Goal: Task Accomplishment & Management: Manage account settings

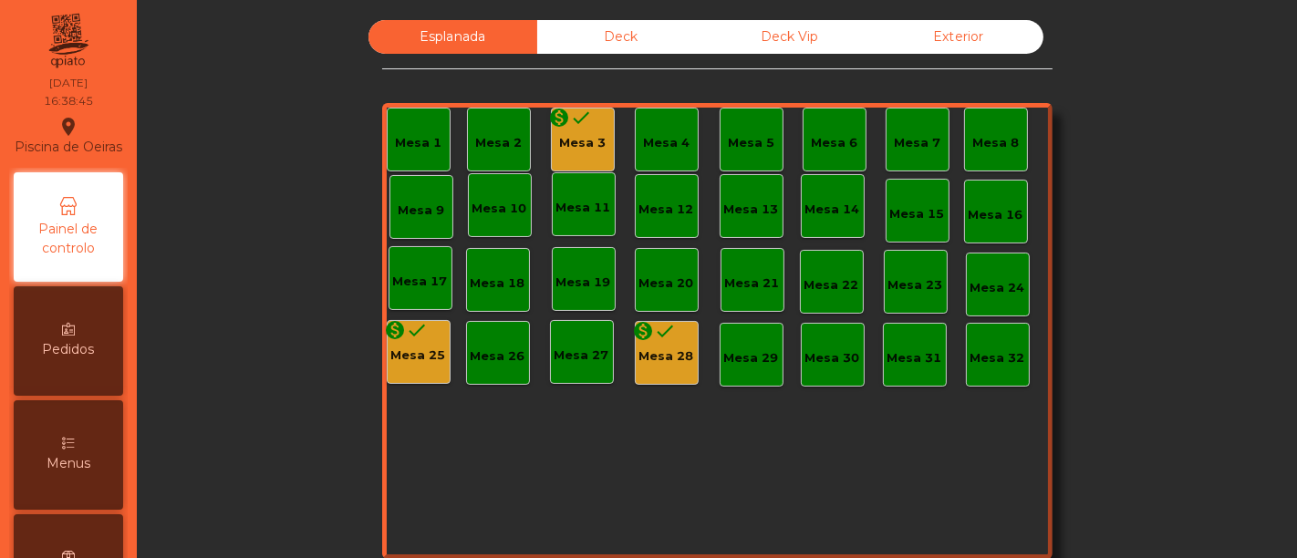
click at [89, 454] on div "Menus" at bounding box center [68, 454] width 109 height 109
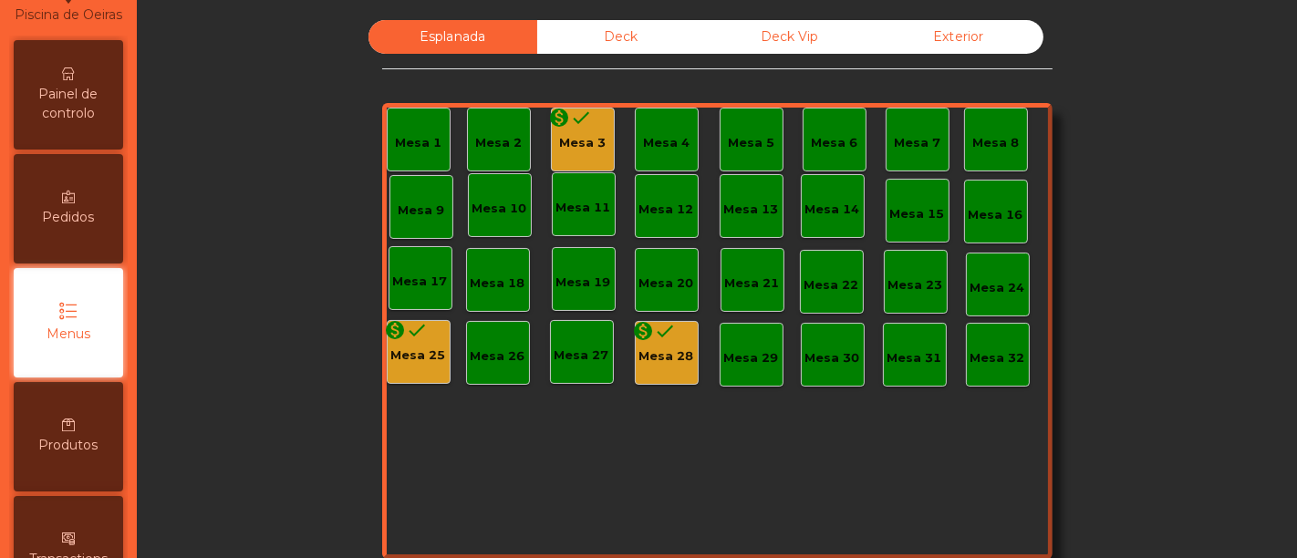
click at [89, 454] on div "Painel de controlo Pedidos Menus Produtos Transactions request_page Faturação e…" at bounding box center [68, 437] width 119 height 803
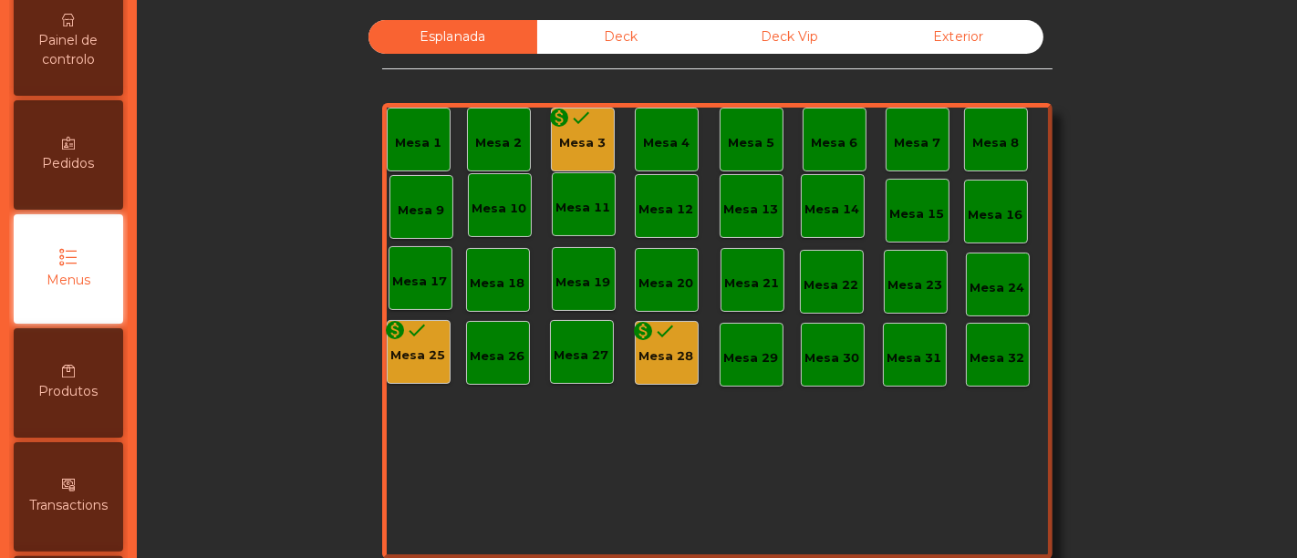
scroll to position [190, 0]
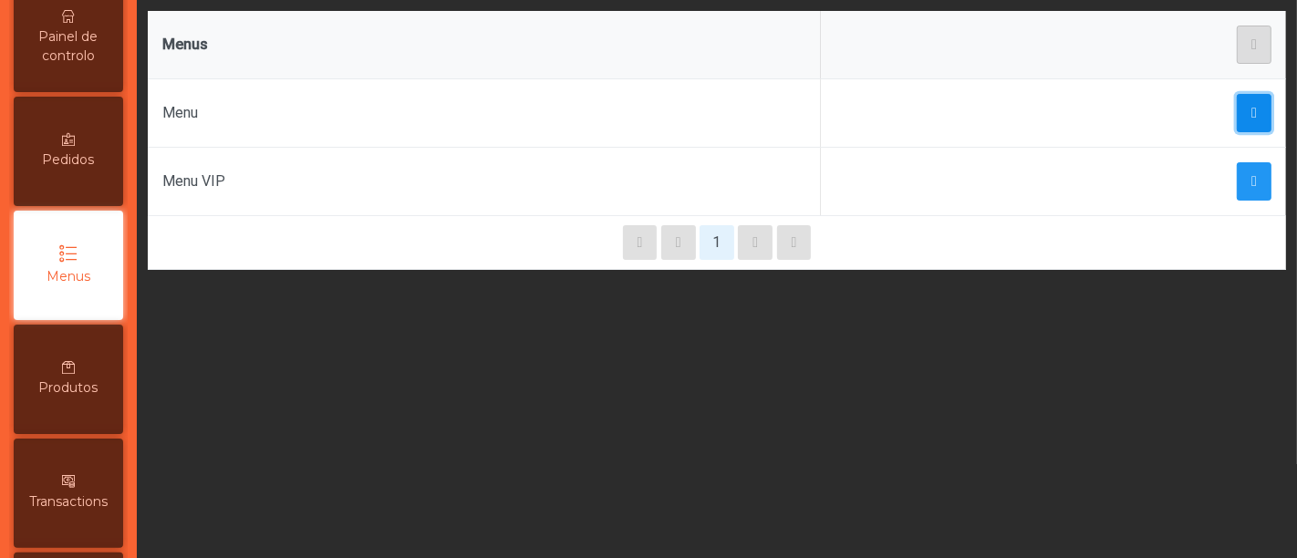
click at [1252, 110] on span "button" at bounding box center [1254, 113] width 5 height 15
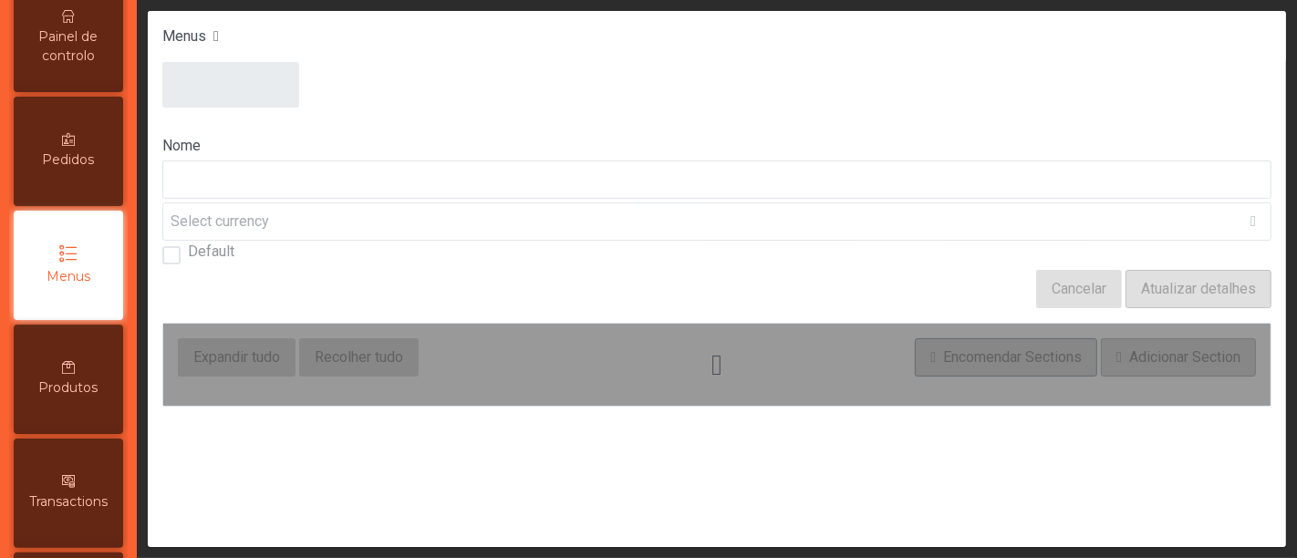
type input "****"
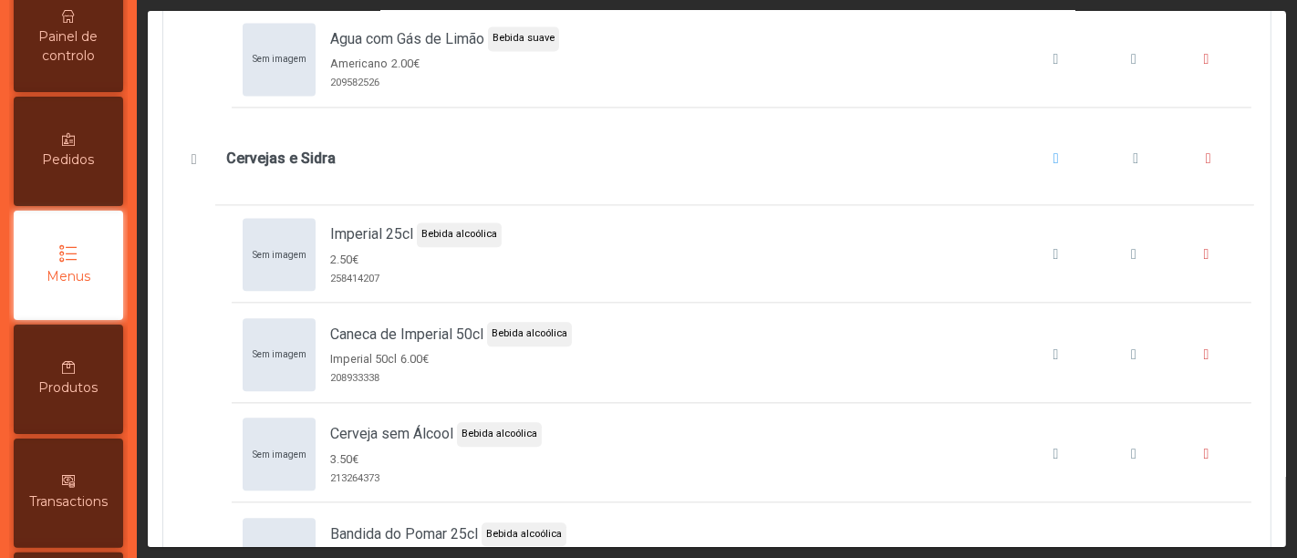
scroll to position [9308, 0]
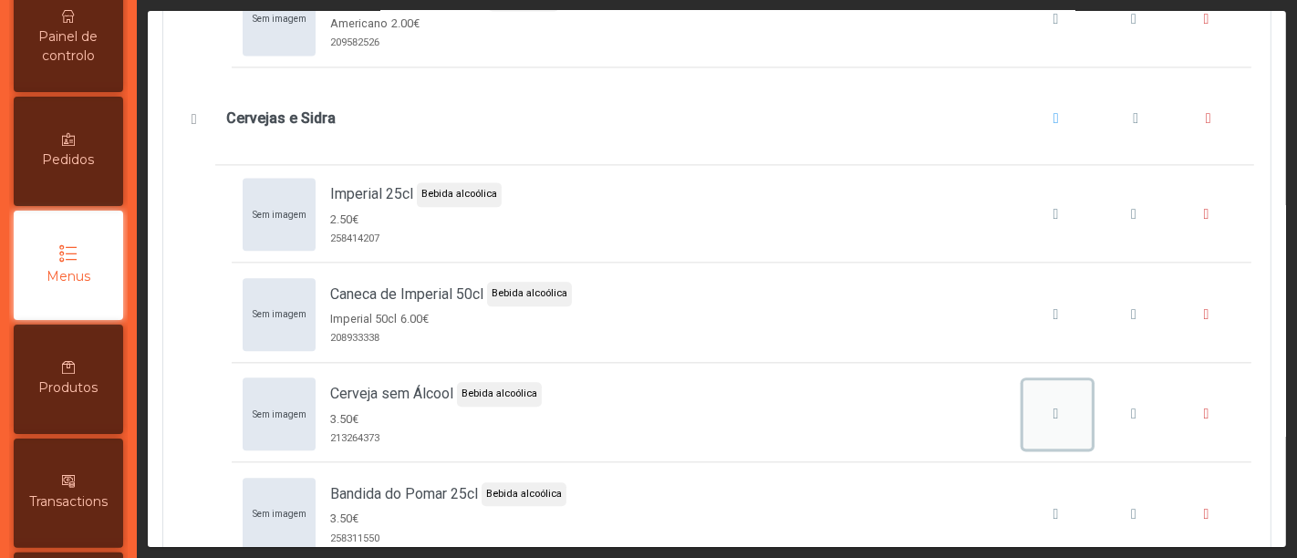
click at [1054, 407] on icon "Cerveja sem Álcool" at bounding box center [1056, 414] width 5 height 15
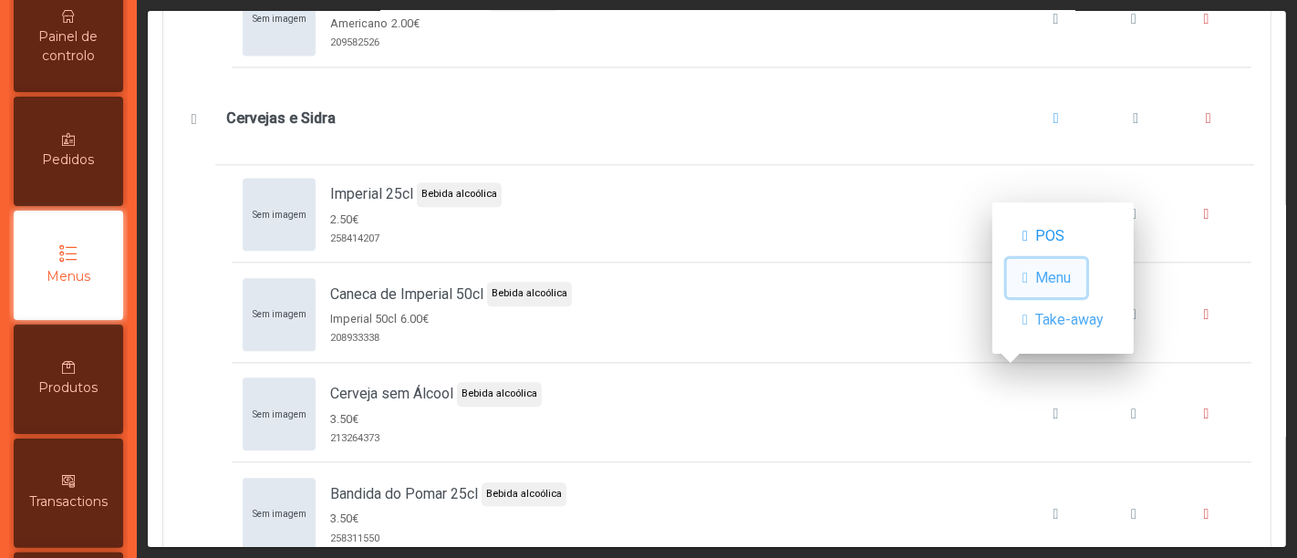
click at [1065, 272] on span "Menu" at bounding box center [1053, 278] width 36 height 22
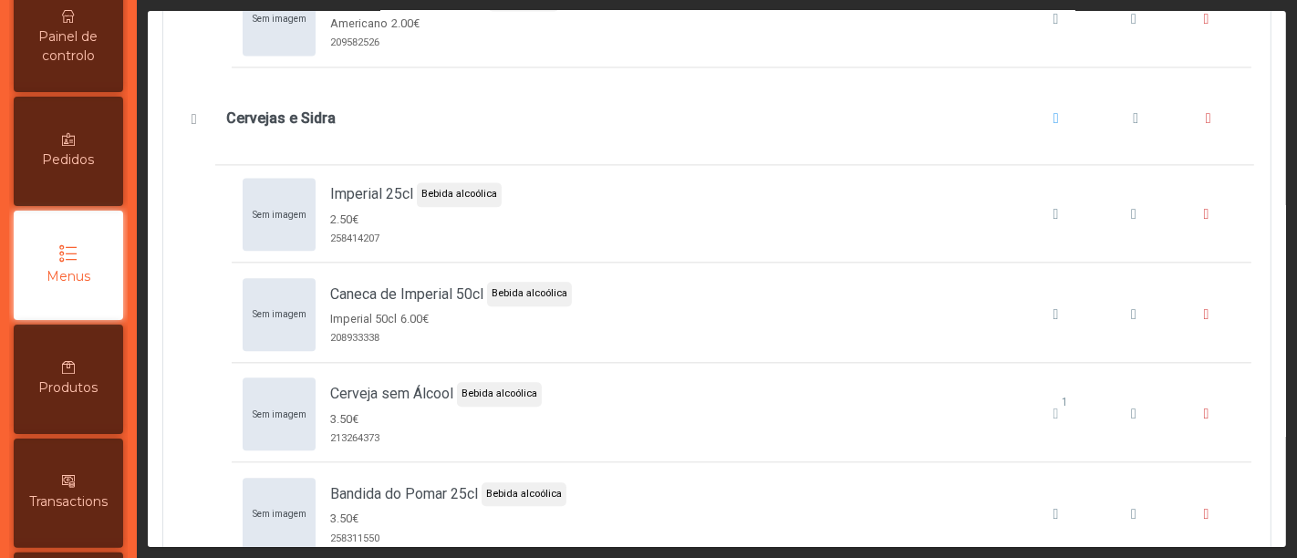
click at [54, 301] on div "Menus" at bounding box center [68, 265] width 109 height 109
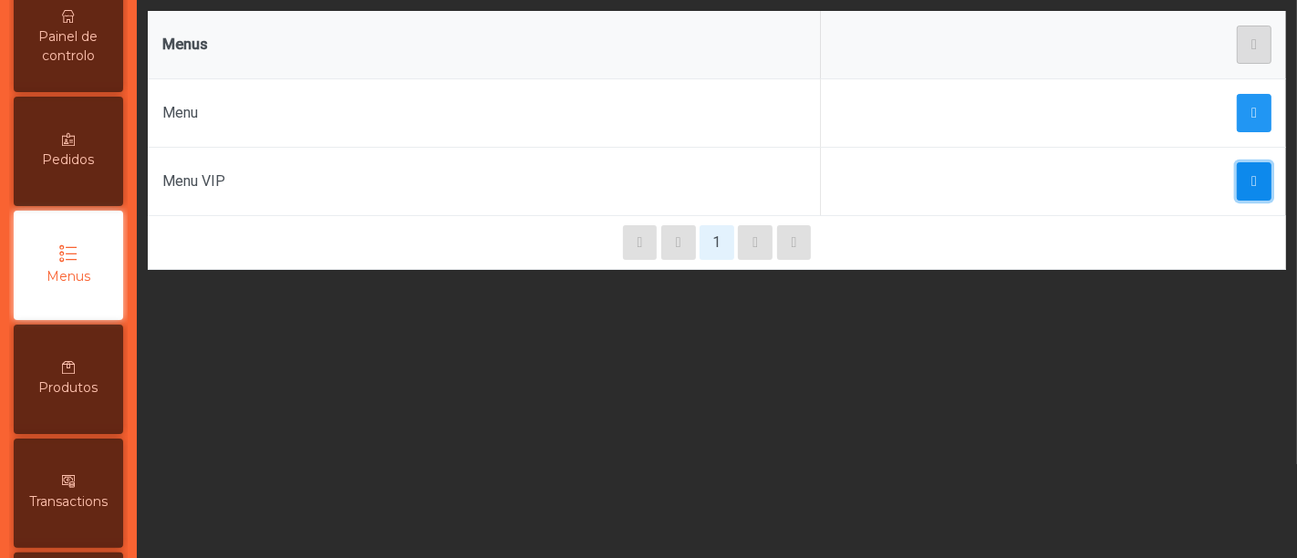
click at [1252, 178] on span "button" at bounding box center [1254, 181] width 5 height 15
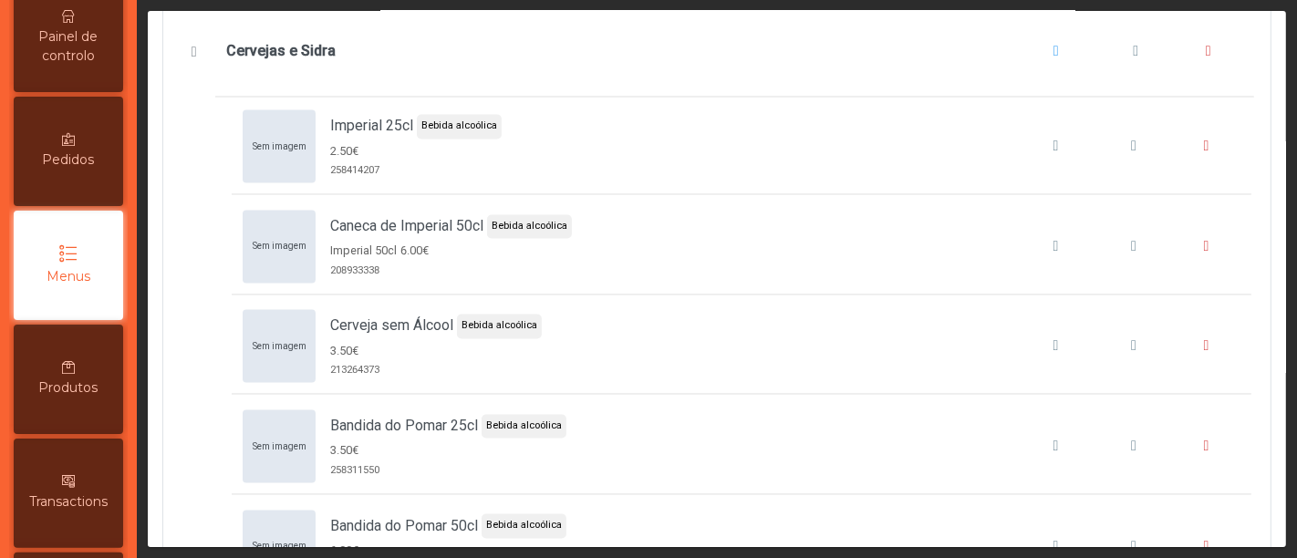
scroll to position [8635, 0]
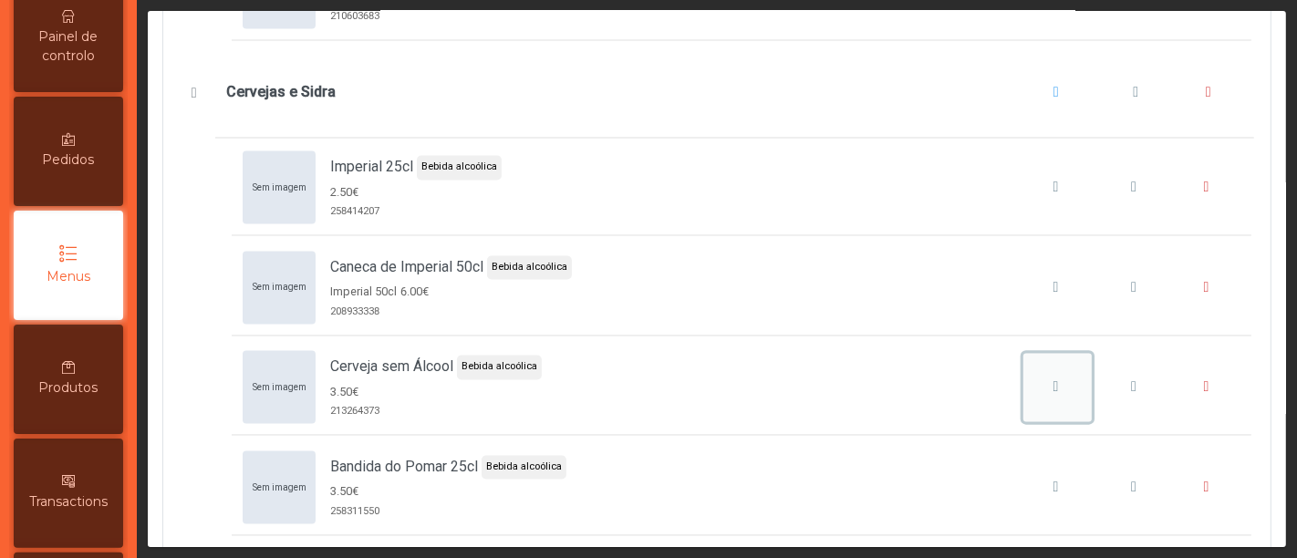
click at [1028, 377] on div "Cerveja sem Álcool" at bounding box center [1056, 388] width 57 height 22
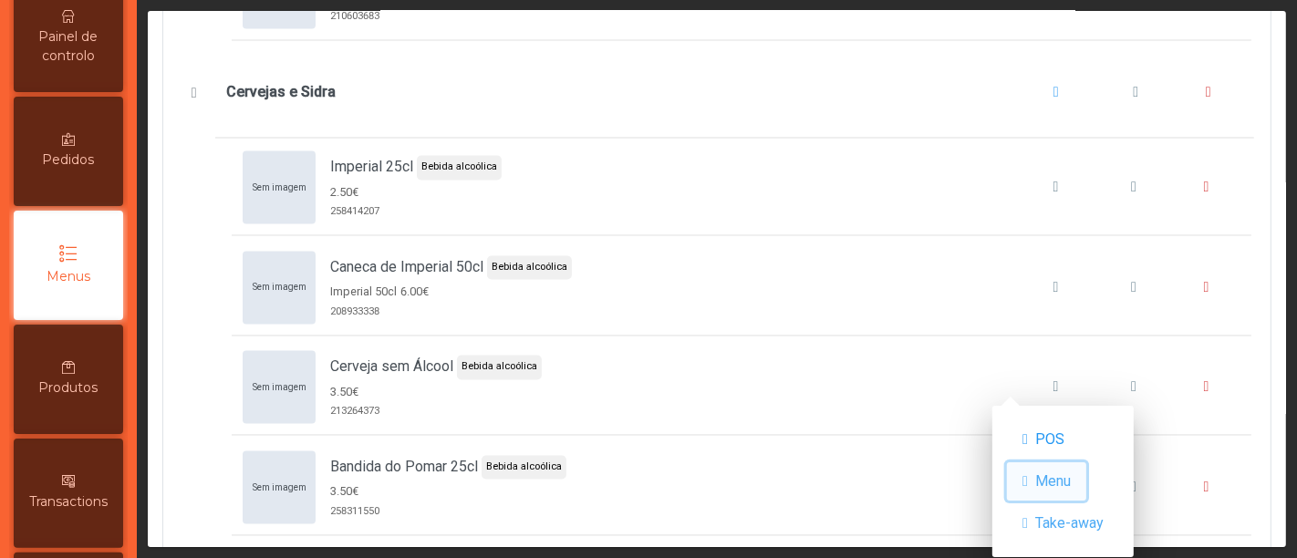
click at [1059, 483] on span "Menu" at bounding box center [1053, 482] width 36 height 22
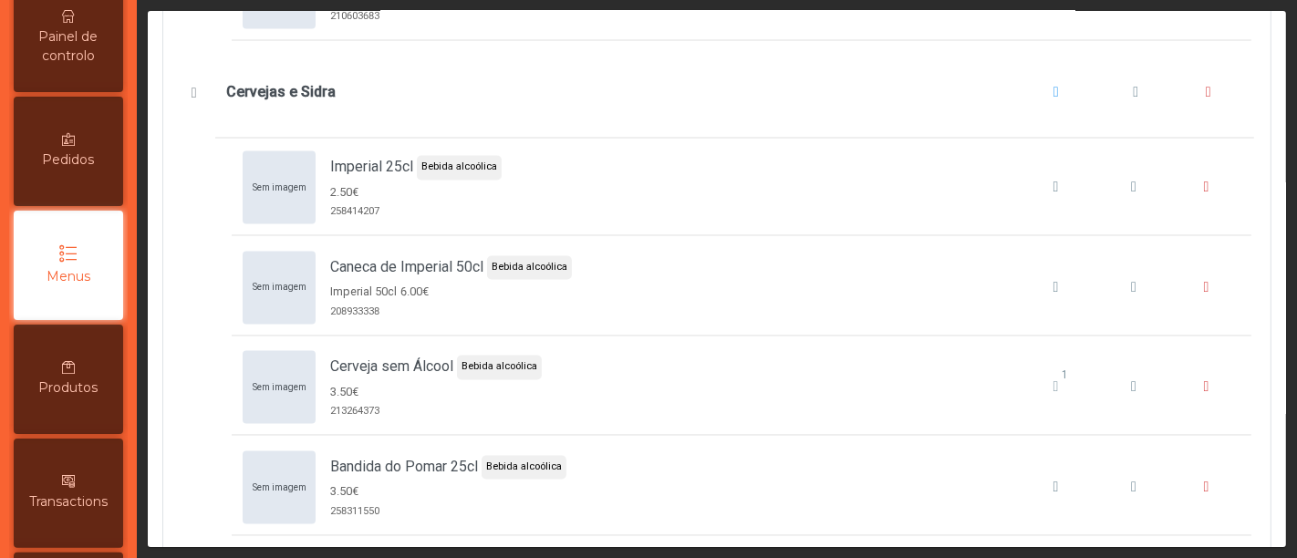
click at [82, 85] on div "Painel de controlo" at bounding box center [68, 37] width 109 height 109
